Goal: Check status: Check status

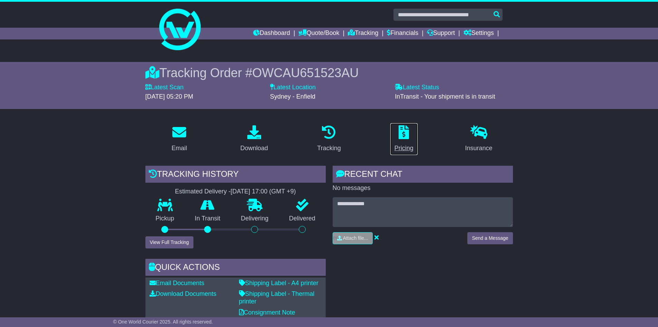
click at [396, 140] on p at bounding box center [404, 132] width 19 height 15
click at [403, 140] on p at bounding box center [404, 132] width 19 height 15
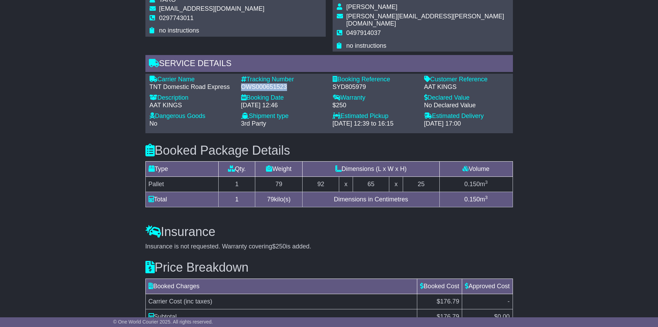
scroll to position [484, 0]
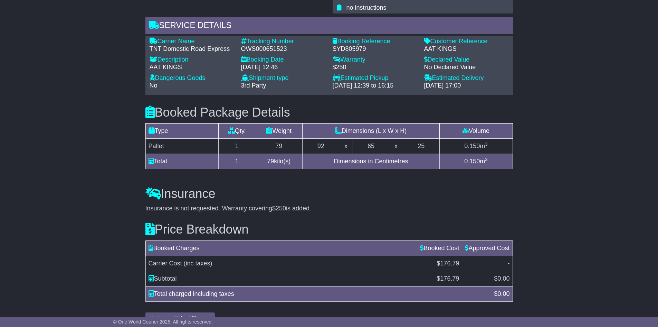
click at [371, 154] on td "Dimensions in Centimetres" at bounding box center [371, 161] width 137 height 15
click at [373, 154] on td "Dimensions in Centimetres" at bounding box center [371, 161] width 137 height 15
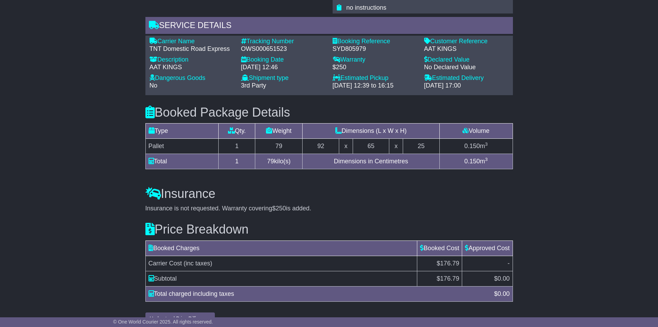
click at [373, 154] on td "Dimensions in Centimetres" at bounding box center [371, 161] width 137 height 15
click at [375, 154] on td "Dimensions in Centimetres" at bounding box center [371, 161] width 137 height 15
click at [372, 154] on td "Dimensions in Centimetres" at bounding box center [371, 161] width 137 height 15
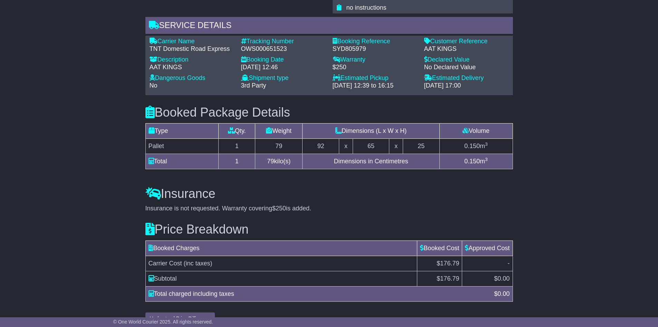
click at [372, 154] on td "Dimensions in Centimetres" at bounding box center [371, 161] width 137 height 15
click at [376, 176] on div "Insurance Insurance is not requested. Warranty covering $250 is added. Add Insu…" at bounding box center [329, 194] width 375 height 36
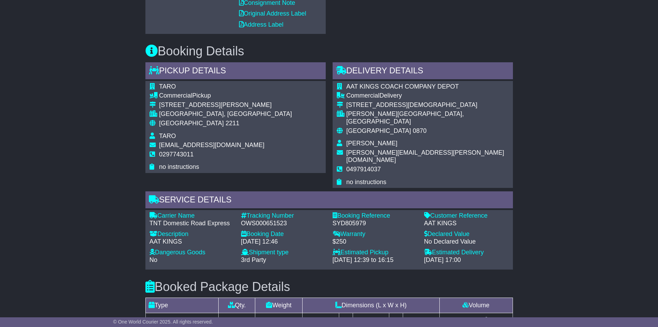
scroll to position [311, 0]
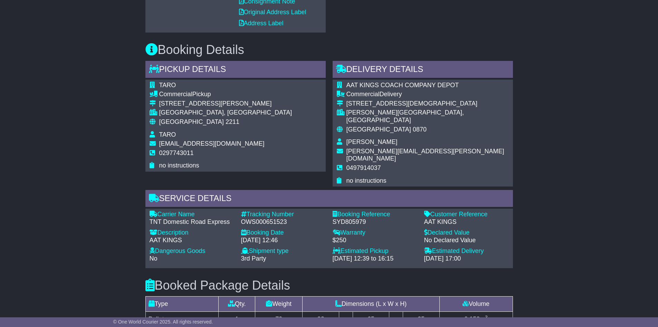
click at [278, 218] on div "OWS000651523" at bounding box center [283, 222] width 85 height 8
click at [277, 218] on div "OWS000651523" at bounding box center [283, 222] width 85 height 8
drag, startPoint x: 304, startPoint y: 223, endPoint x: 307, endPoint y: 214, distance: 9.1
click at [305, 236] on div "26 Sep 2025 - 12:46" at bounding box center [283, 240] width 85 height 8
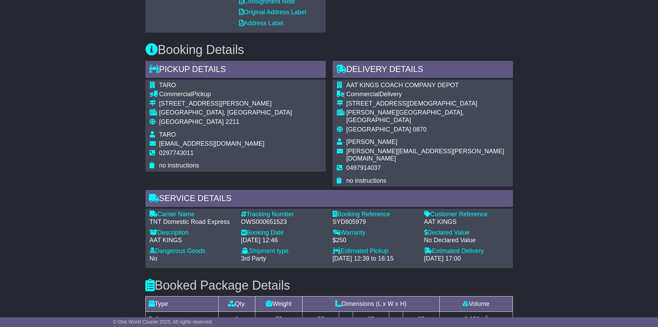
click at [284, 218] on div "OWS000651523" at bounding box center [283, 222] width 85 height 8
click at [283, 218] on div "OWS000651523" at bounding box center [283, 222] width 85 height 8
click at [282, 218] on div "OWS000651523" at bounding box center [283, 222] width 85 height 8
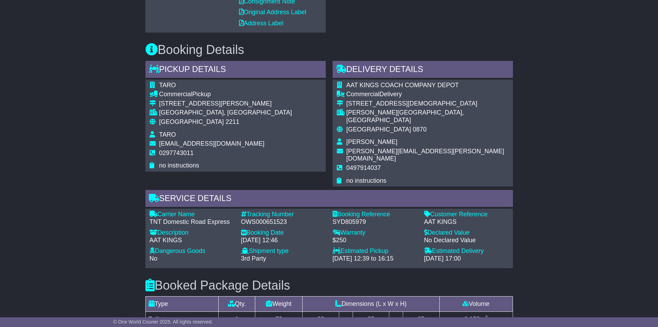
click at [264, 218] on div "OWS000651523" at bounding box center [283, 222] width 85 height 8
copy div "OWS000651523"
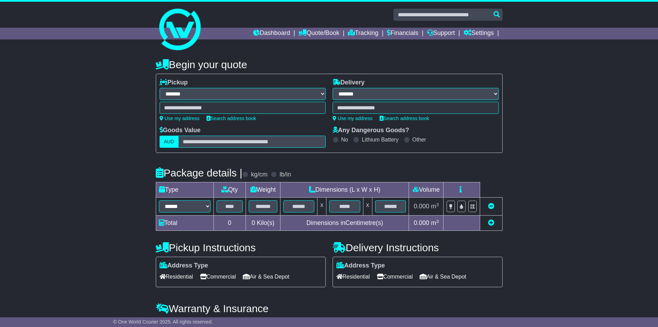
select select "**"
click at [364, 35] on link "Tracking" at bounding box center [363, 34] width 30 height 12
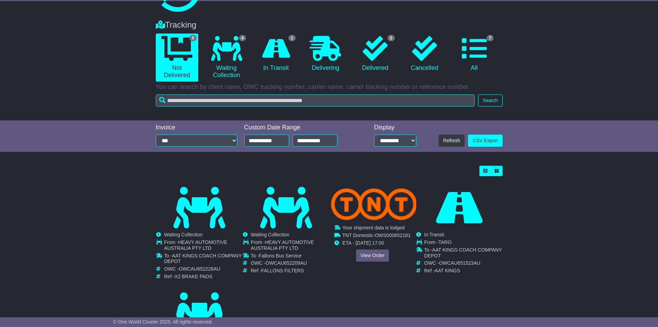
scroll to position [104, 0]
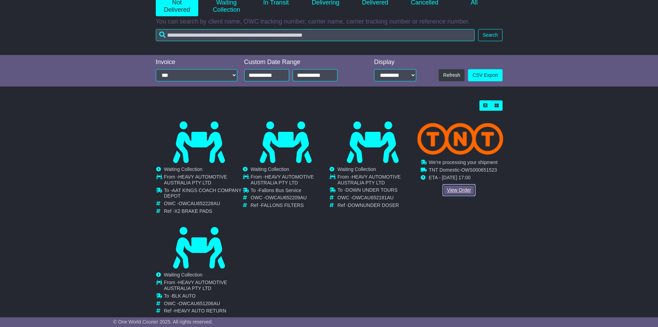
click at [458, 194] on link "View Order" at bounding box center [459, 190] width 33 height 12
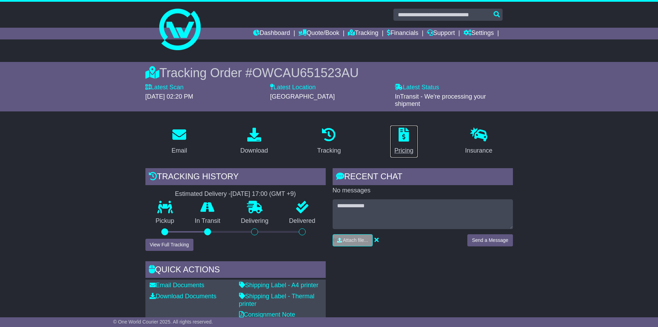
click at [417, 132] on link "Pricing" at bounding box center [404, 141] width 28 height 32
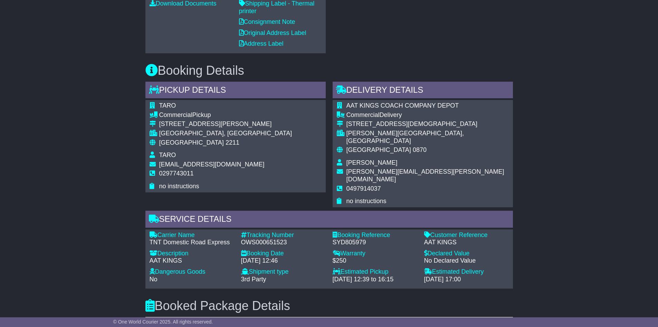
scroll to position [486, 0]
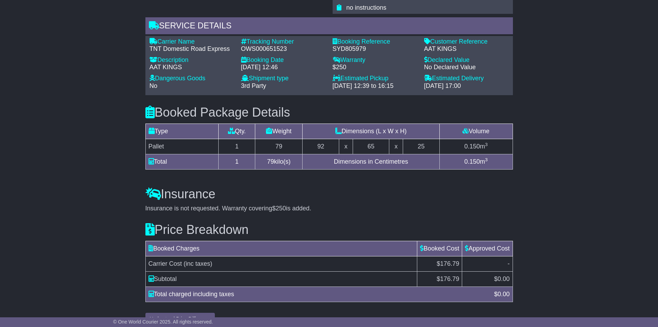
click at [446, 260] on span "$176.79" at bounding box center [448, 263] width 22 height 7
click at [452, 260] on span "$176.79" at bounding box center [448, 263] width 22 height 7
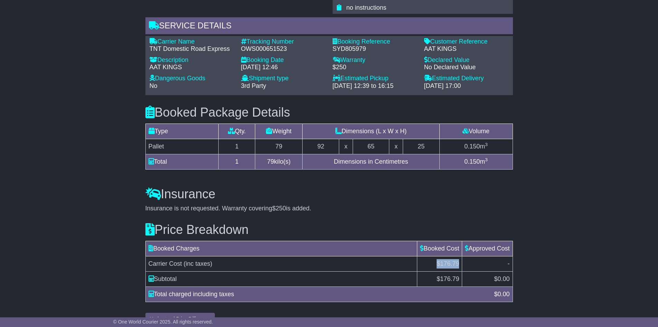
click at [452, 260] on span "$176.79" at bounding box center [448, 263] width 22 height 7
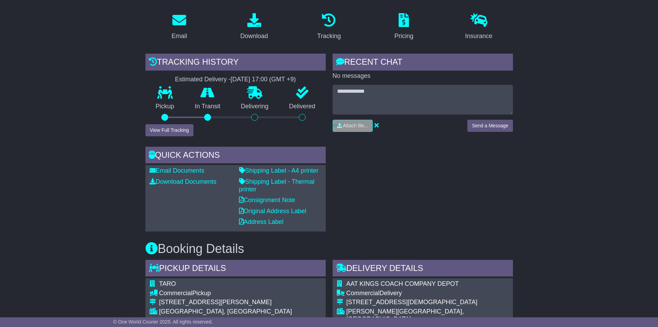
scroll to position [36, 0]
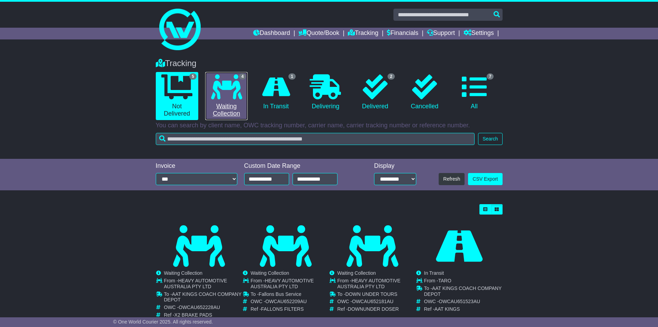
click at [230, 90] on icon at bounding box center [226, 86] width 31 height 25
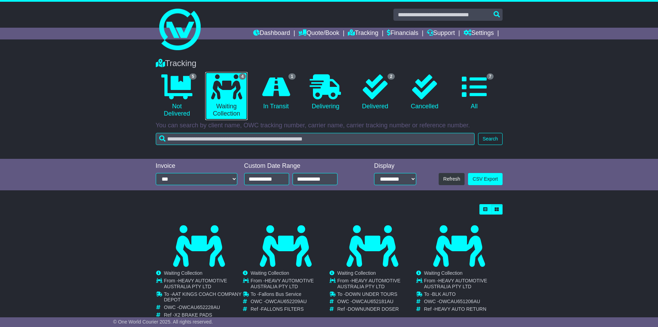
scroll to position [21, 0]
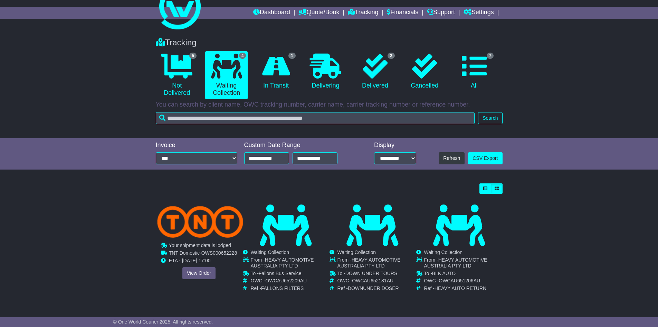
click at [201, 229] on img at bounding box center [200, 222] width 86 height 32
click at [202, 281] on div "Your shipment data is lodged Waiting Collection In Transit ToBeCollected TNT Do…" at bounding box center [199, 251] width 86 height 94
click at [204, 273] on link "View Order" at bounding box center [198, 273] width 33 height 12
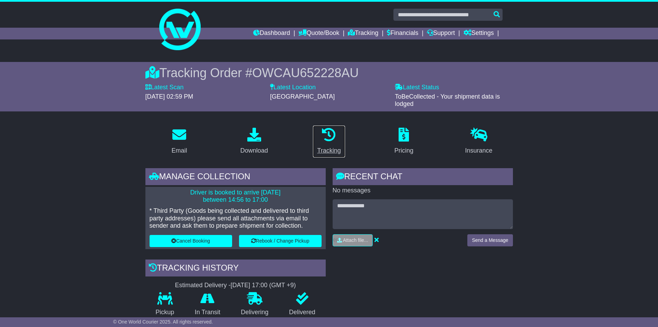
click at [328, 145] on link "Tracking" at bounding box center [329, 141] width 32 height 32
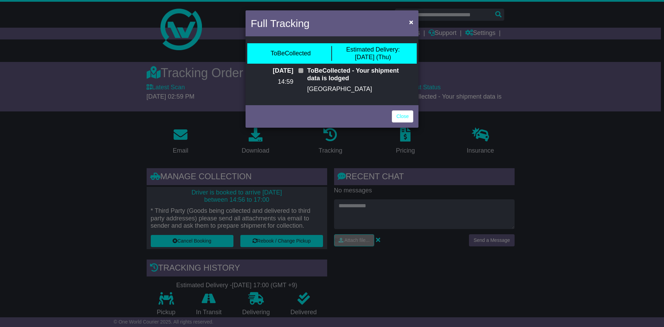
click at [394, 108] on div "Close" at bounding box center [331, 115] width 173 height 24
click at [404, 114] on link "Close" at bounding box center [402, 116] width 21 height 12
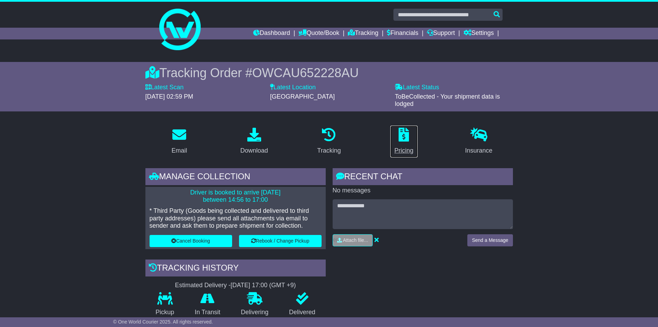
click at [408, 138] on icon at bounding box center [404, 135] width 10 height 14
